Goal: Information Seeking & Learning: Learn about a topic

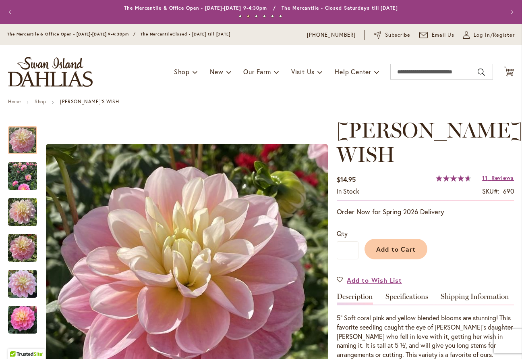
scroll to position [87, 0]
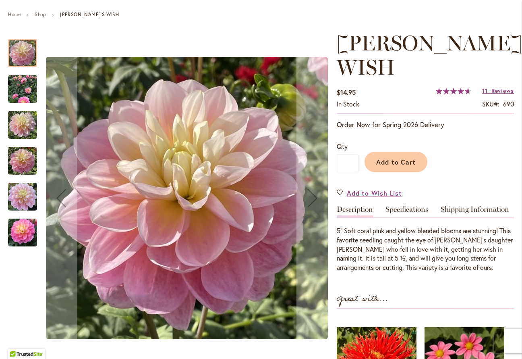
click at [22, 231] on img "Gabbie's Wish" at bounding box center [22, 232] width 29 height 29
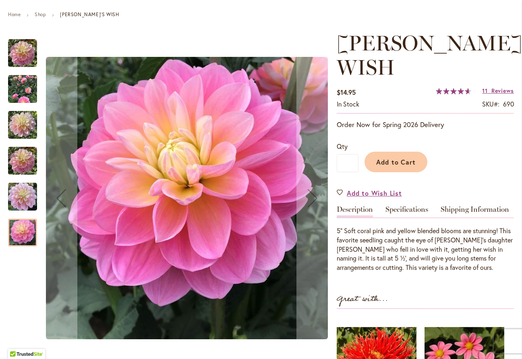
click at [25, 196] on img "GABBIE'S WISH" at bounding box center [22, 196] width 29 height 39
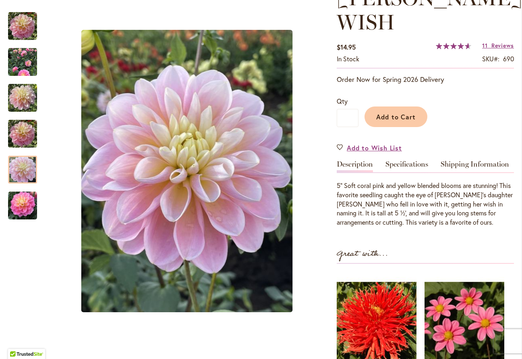
scroll to position [174, 0]
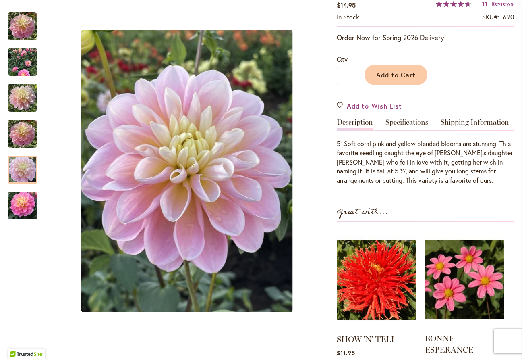
click at [453, 245] on img at bounding box center [464, 279] width 79 height 99
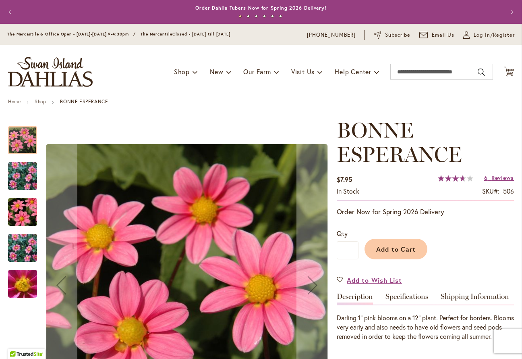
scroll to position [87, 0]
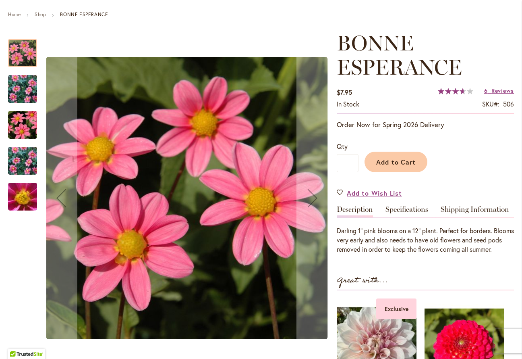
click at [22, 160] on img "BONNE ESPERANCE" at bounding box center [23, 160] width 58 height 47
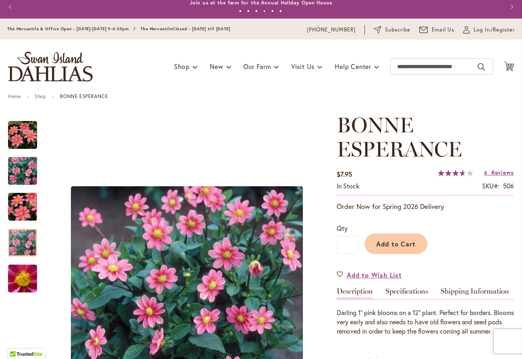
scroll to position [0, 0]
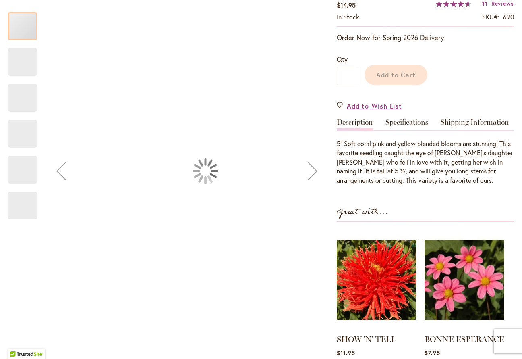
scroll to position [197, 0]
